Goal: Information Seeking & Learning: Understand process/instructions

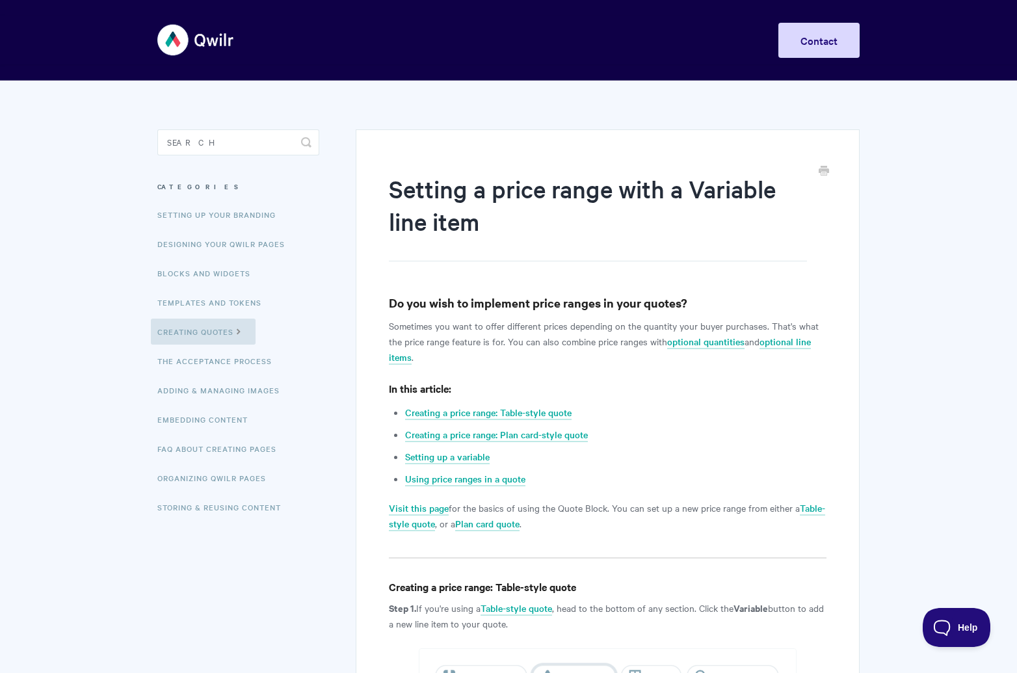
click at [473, 324] on p "Sometimes you want to offer different prices depending on the quantity your buy…" at bounding box center [608, 341] width 438 height 47
drag, startPoint x: 473, startPoint y: 324, endPoint x: 533, endPoint y: 324, distance: 59.8
click at [532, 324] on p "Sometimes you want to offer different prices depending on the quantity your buy…" at bounding box center [608, 341] width 438 height 47
click at [533, 324] on p "Sometimes you want to offer different prices depending on the quantity your buy…" at bounding box center [608, 341] width 438 height 47
drag, startPoint x: 533, startPoint y: 324, endPoint x: 731, endPoint y: 323, distance: 197.6
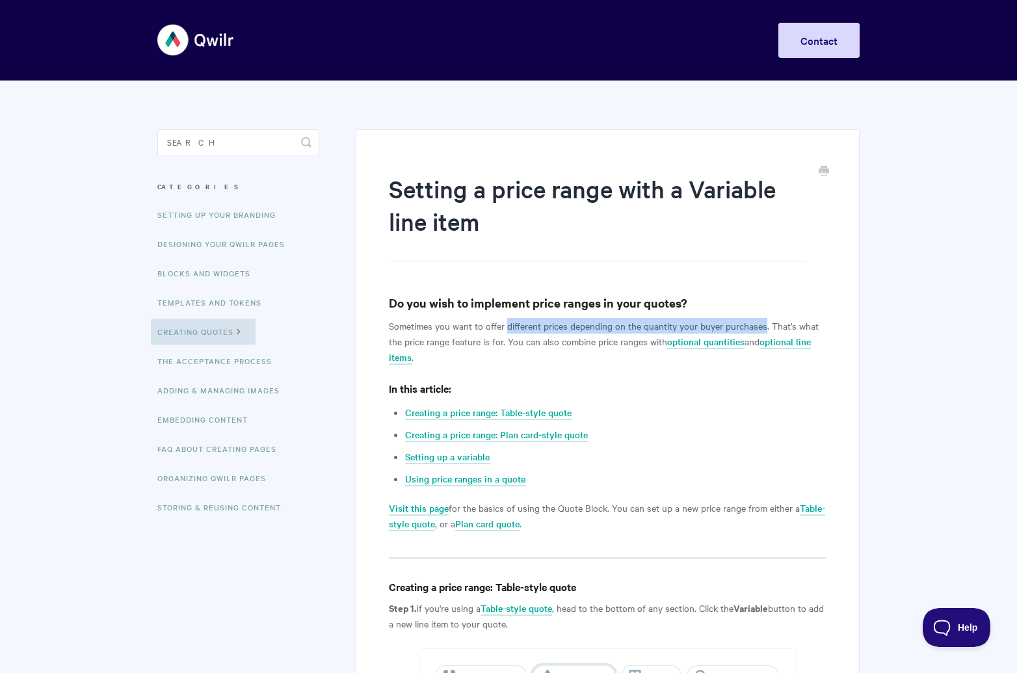
click at [729, 324] on p "Sometimes you want to offer different prices depending on the quantity your buy…" at bounding box center [608, 341] width 438 height 47
click at [731, 323] on p "Sometimes you want to offer different prices depending on the quantity your buy…" at bounding box center [608, 341] width 438 height 47
click at [794, 324] on p "Sometimes you want to offer different prices depending on the quantity your buy…" at bounding box center [608, 341] width 438 height 47
click at [438, 341] on p "Sometimes you want to offer different prices depending on the quantity your buy…" at bounding box center [608, 341] width 438 height 47
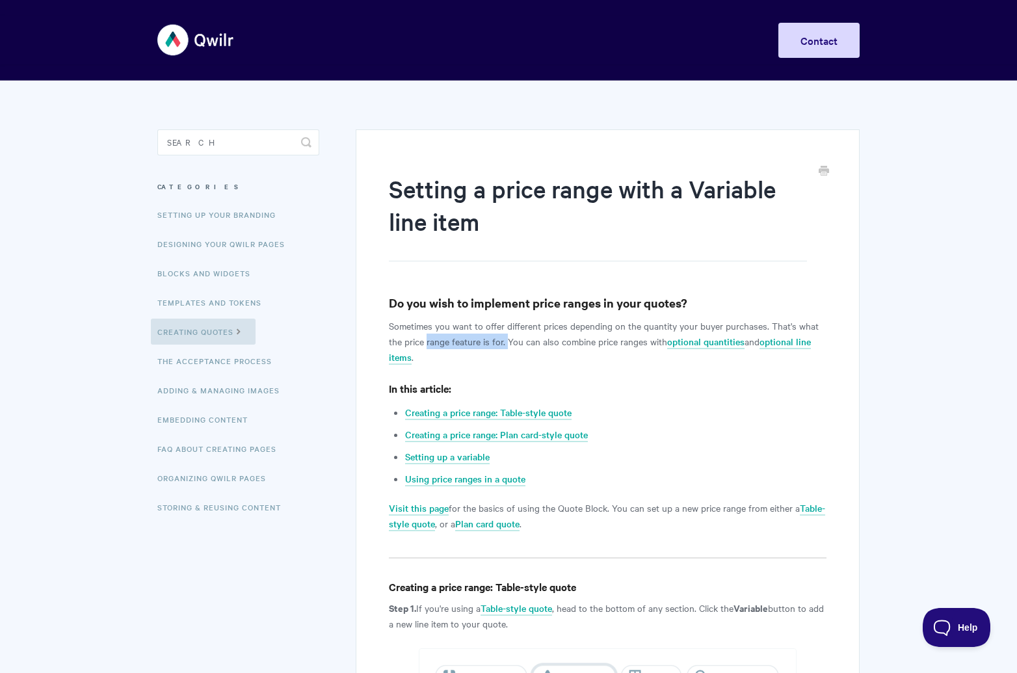
drag, startPoint x: 438, startPoint y: 341, endPoint x: 517, endPoint y: 339, distance: 80.0
click at [517, 339] on p "Sometimes you want to offer different prices depending on the quantity your buy…" at bounding box center [608, 341] width 438 height 47
drag, startPoint x: 517, startPoint y: 339, endPoint x: 587, endPoint y: 338, distance: 69.6
click at [587, 338] on p "Sometimes you want to offer different prices depending on the quantity your buy…" at bounding box center [608, 341] width 438 height 47
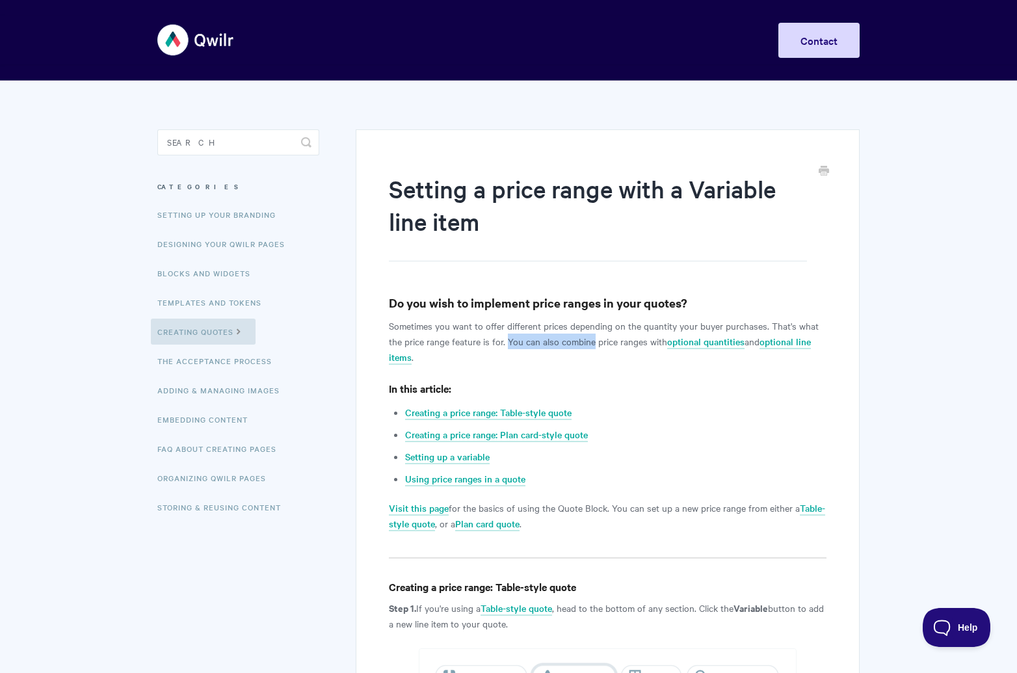
click at [587, 338] on p "Sometimes you want to offer different prices depending on the quantity your buy…" at bounding box center [608, 341] width 438 height 47
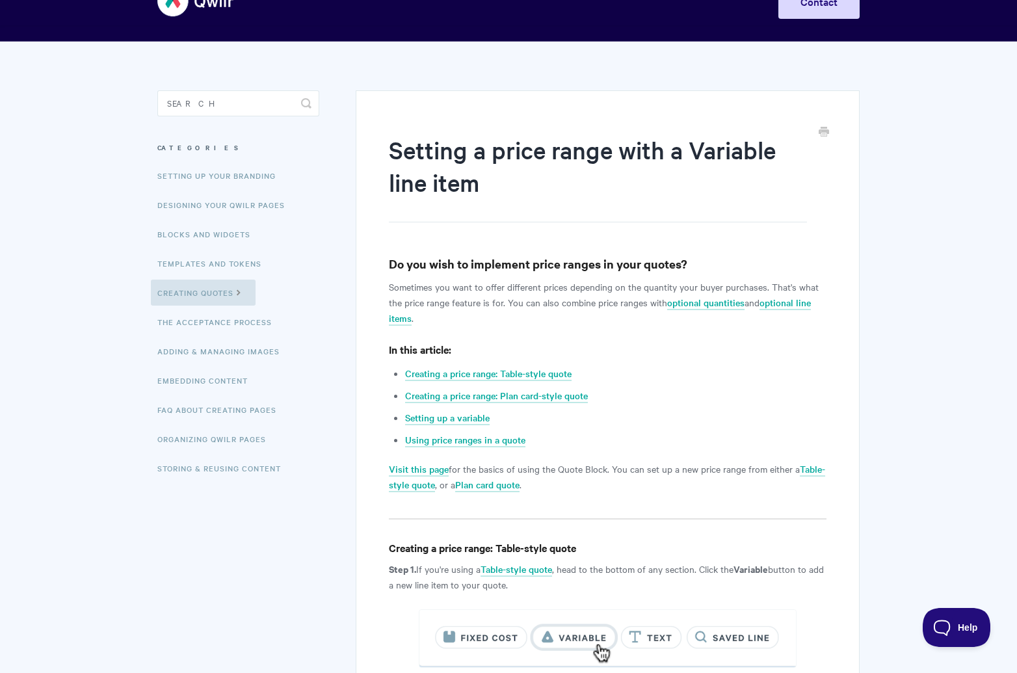
scroll to position [84, 0]
